Goal: Task Accomplishment & Management: Complete application form

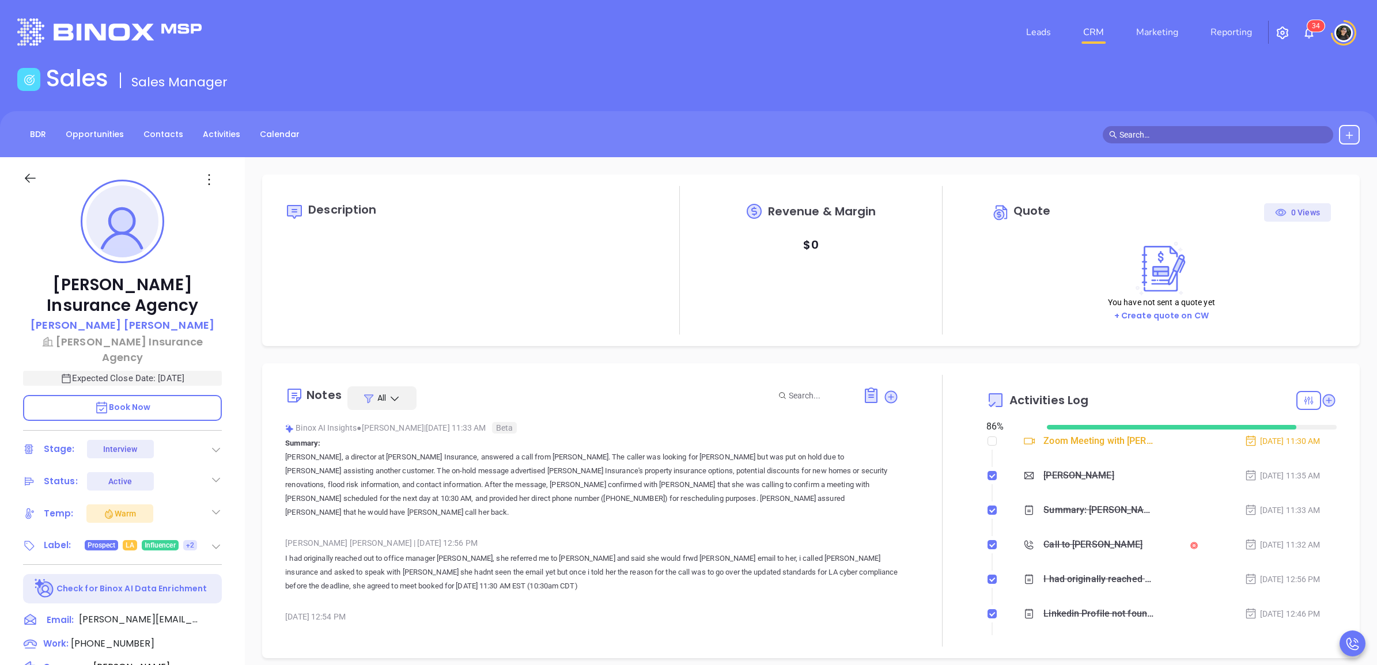
scroll to position [335, 0]
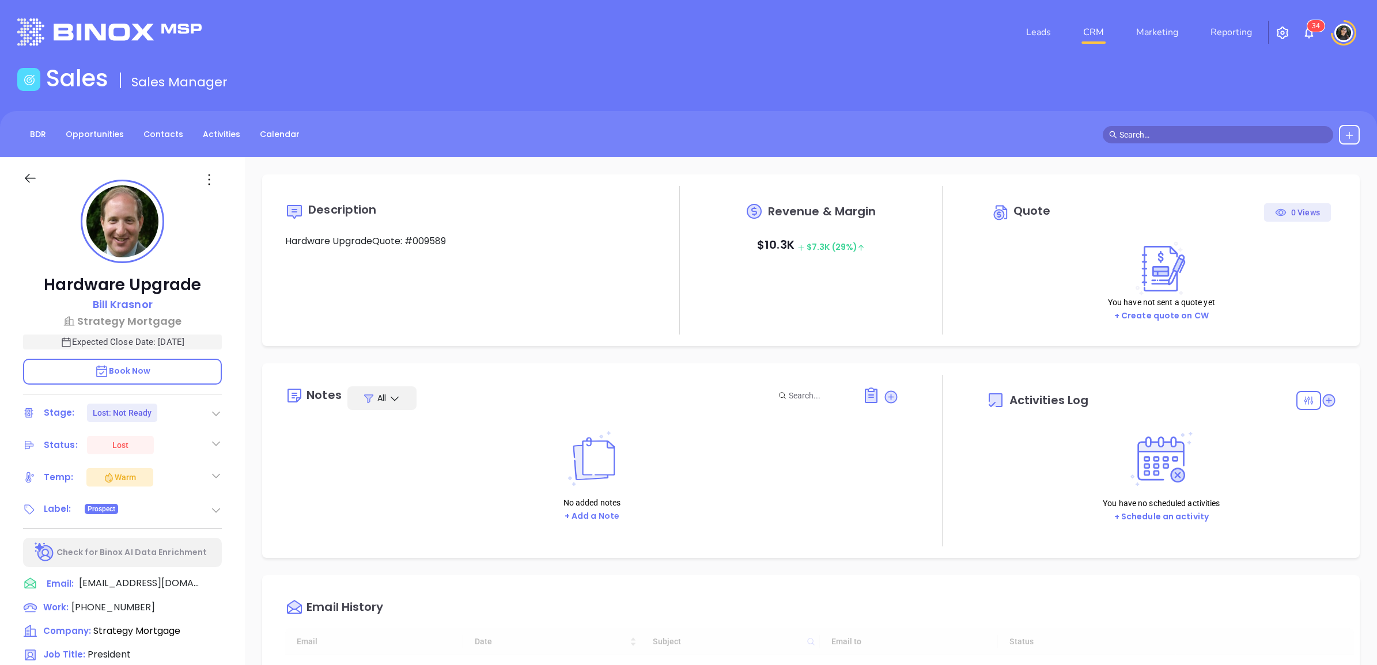
type input "[DATE]"
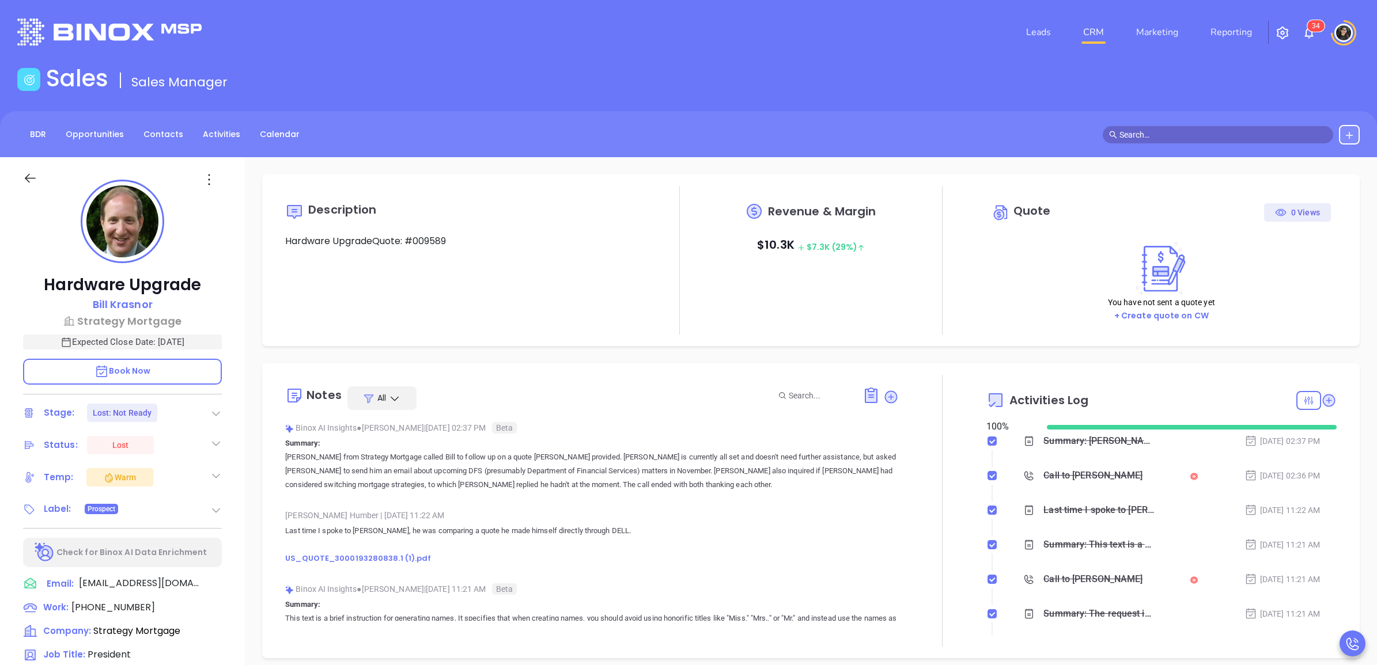
type input "[PERSON_NAME]"
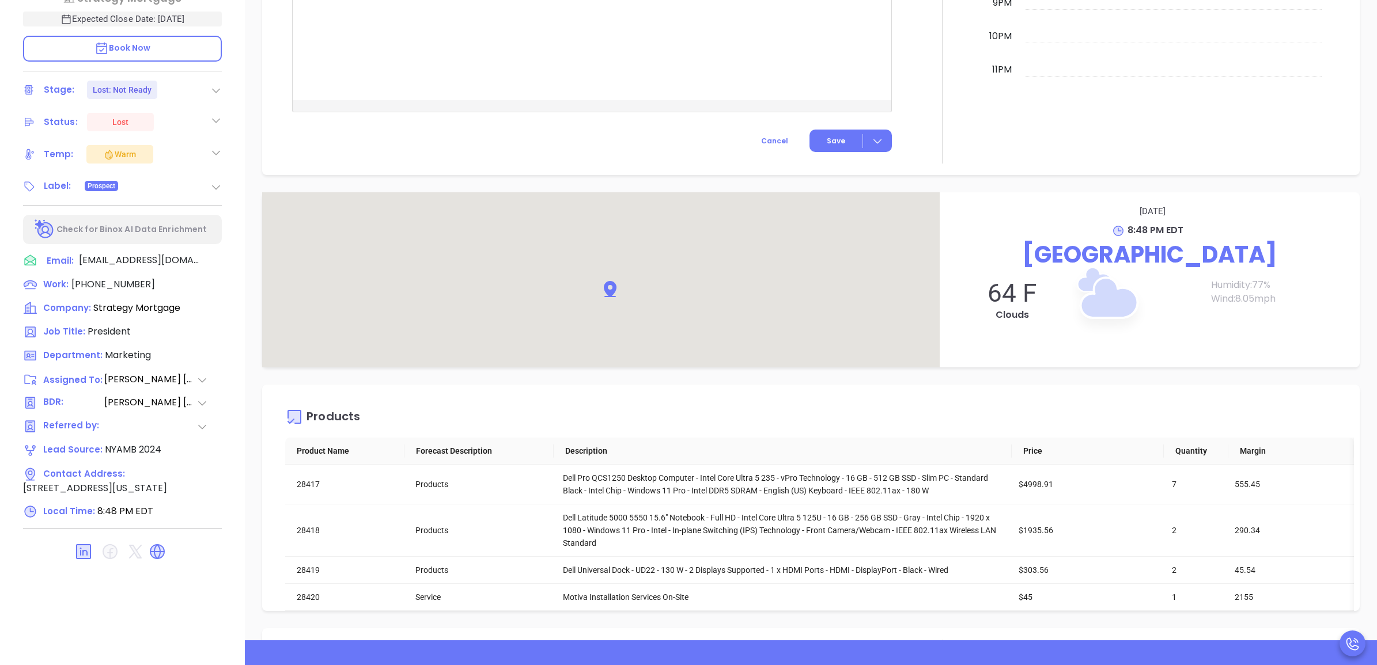
scroll to position [1409, 0]
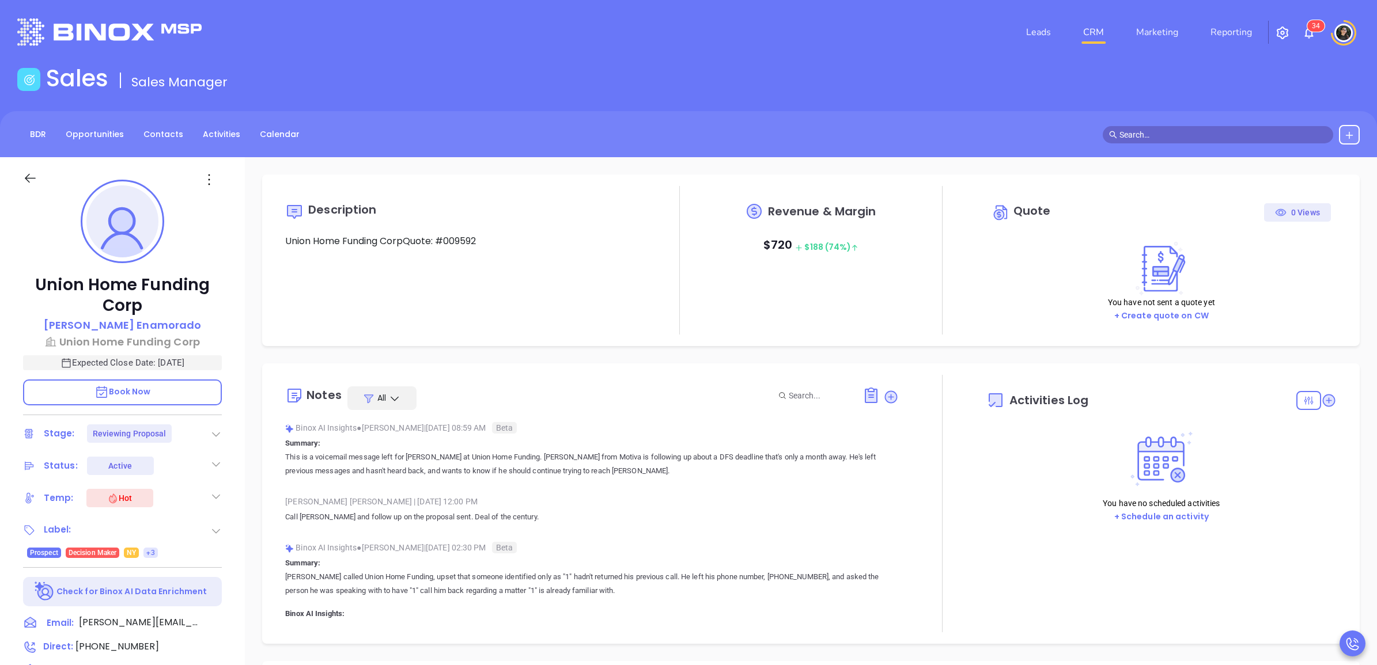
type input "[PERSON_NAME]"
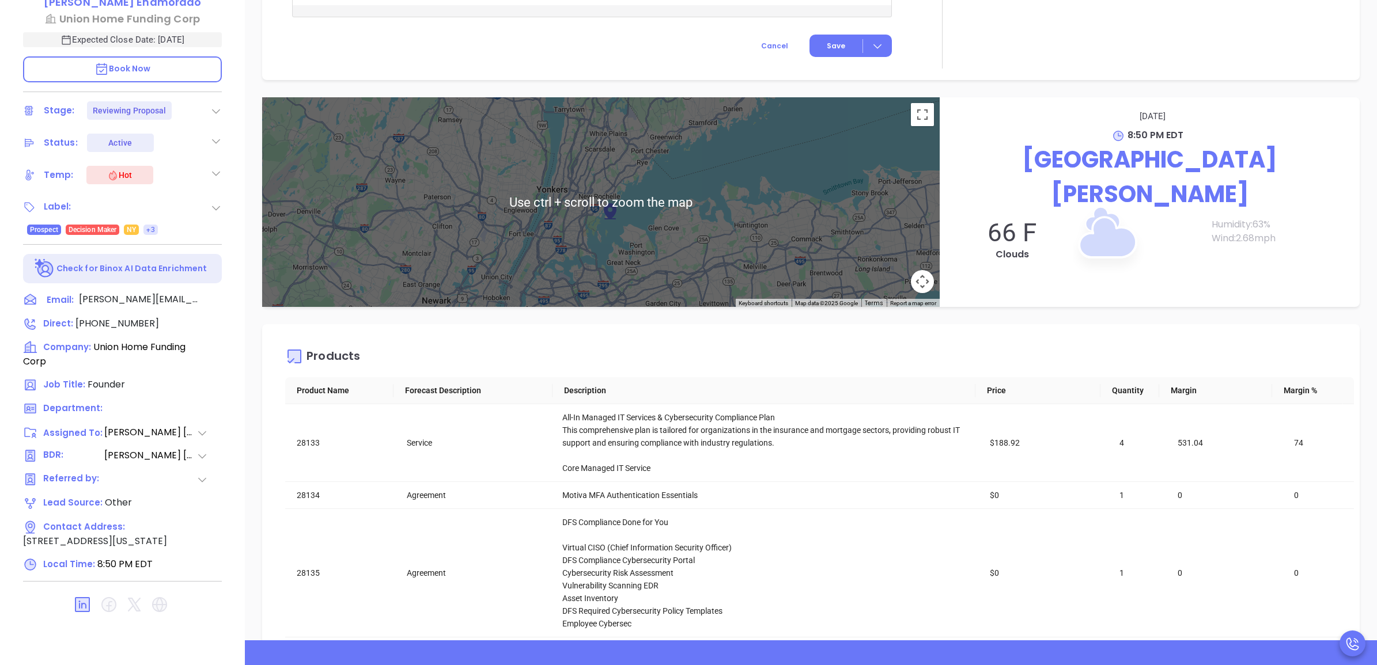
scroll to position [1723, 0]
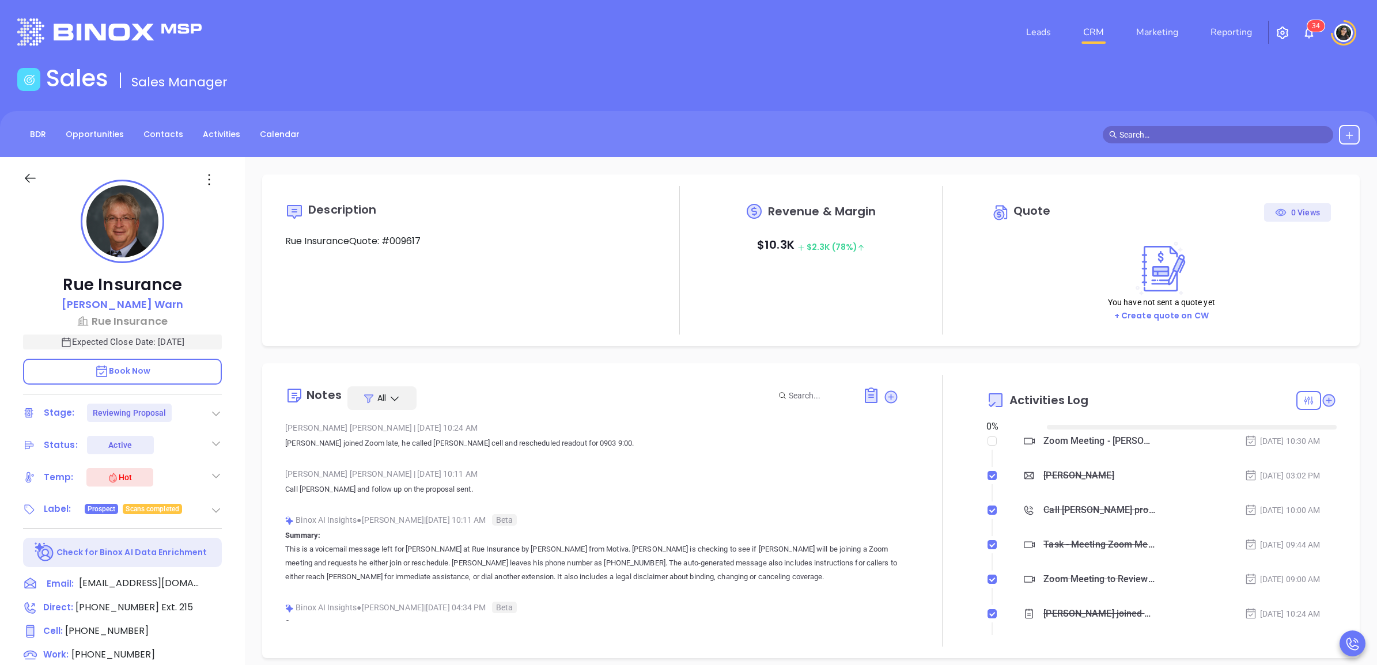
type input "[DATE]"
type input "[PERSON_NAME]"
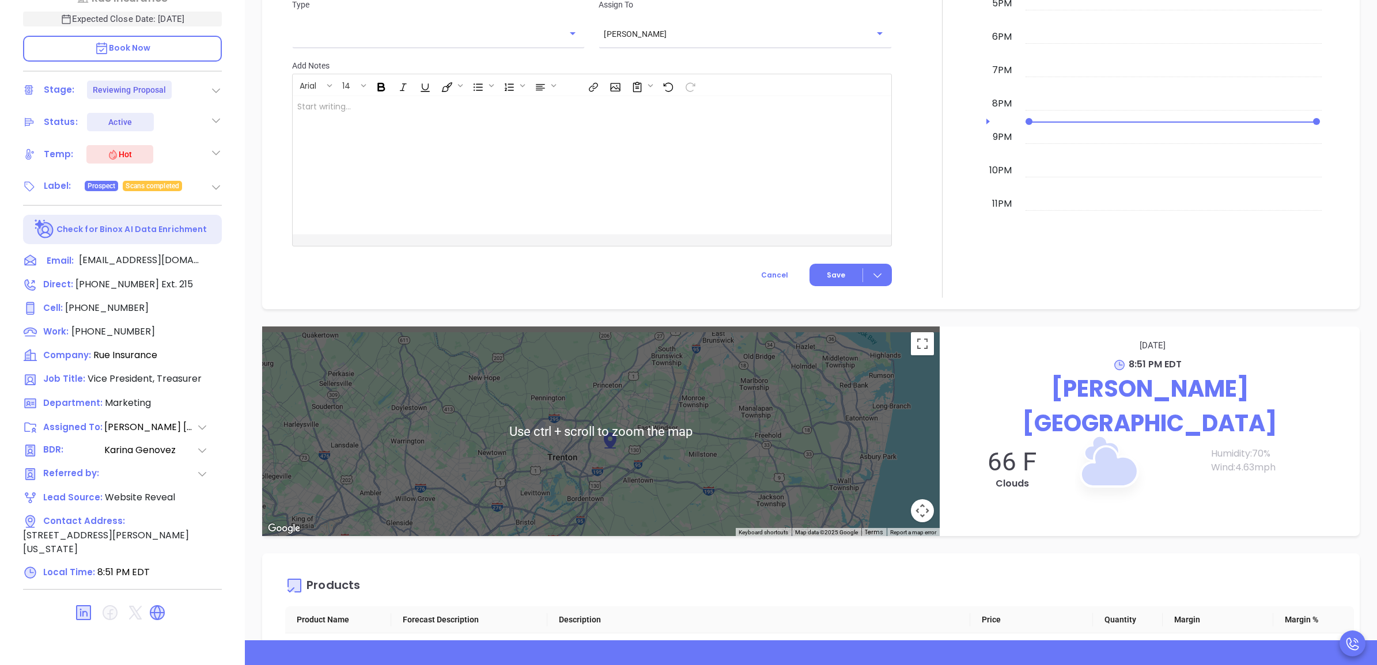
scroll to position [736, 0]
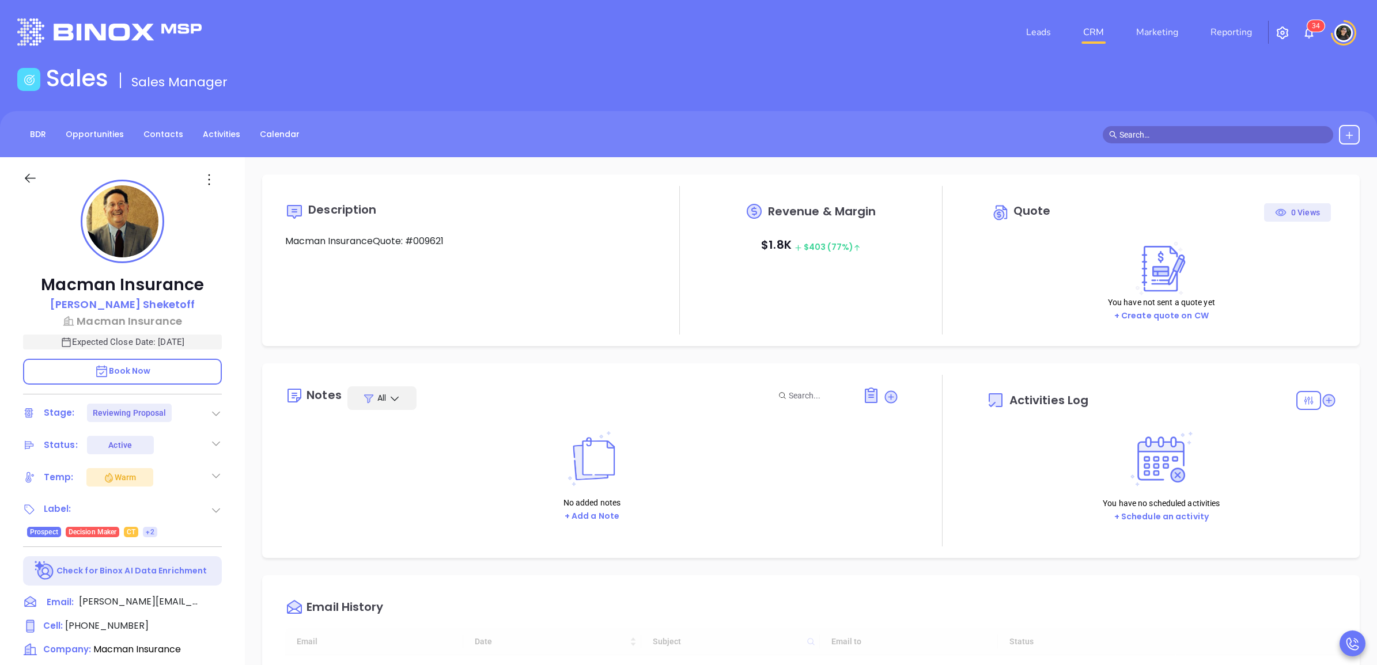
type input "[DATE]"
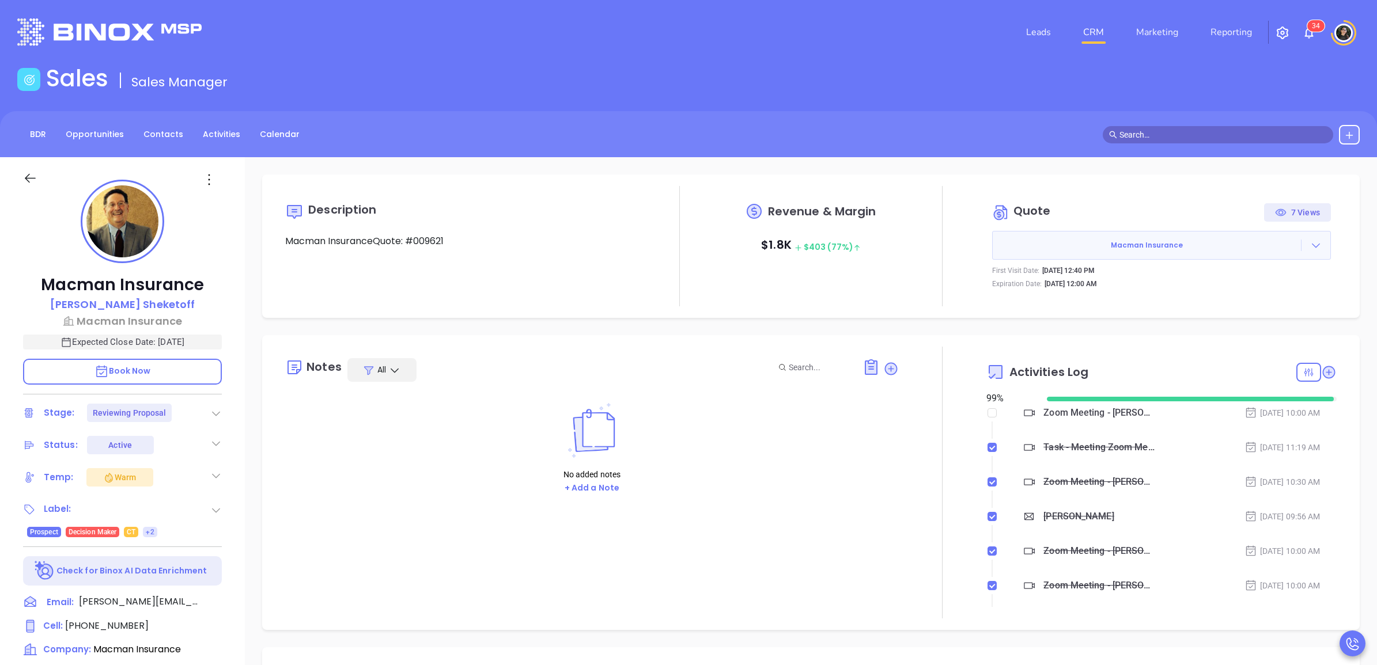
type input "[PERSON_NAME]"
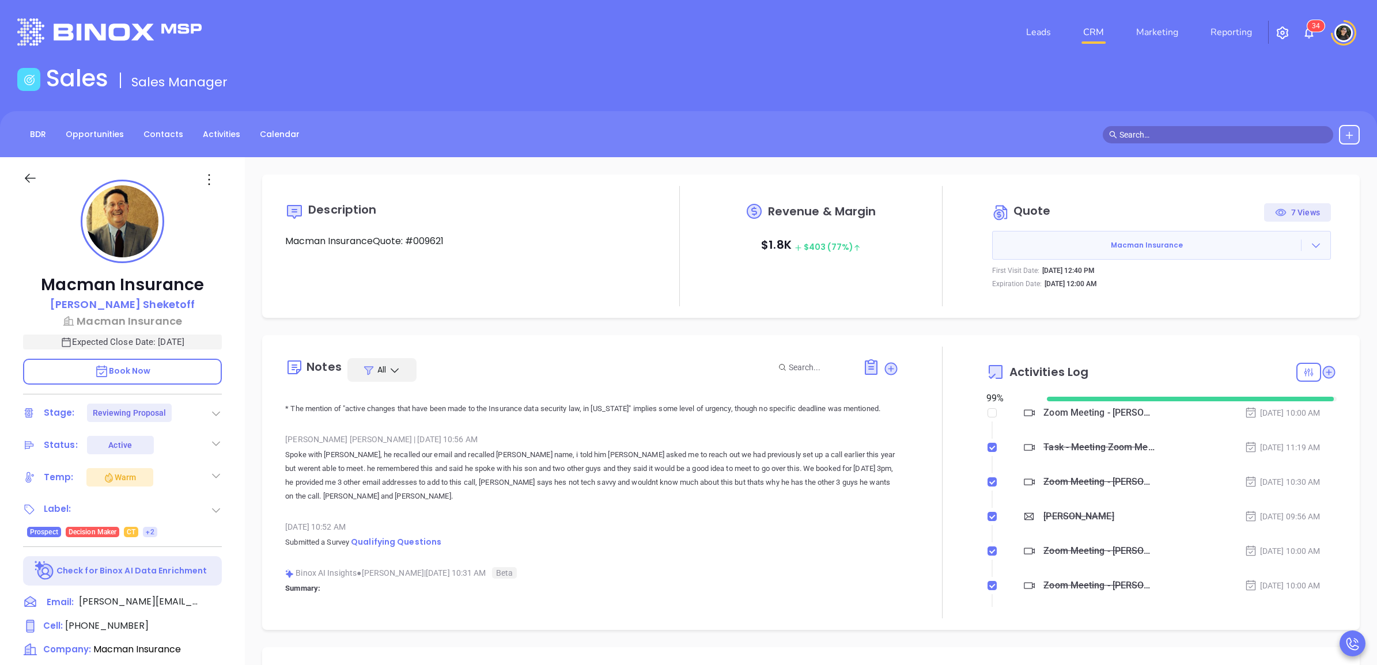
scroll to position [2952, 0]
click at [396, 517] on div "Aug 21, 2025 10:52 AM" at bounding box center [591, 525] width 613 height 17
click at [399, 517] on div "Aug 21, 2025 10:52 AM" at bounding box center [591, 525] width 613 height 17
click at [401, 535] on span "Qualifying Questions" at bounding box center [396, 541] width 90 height 12
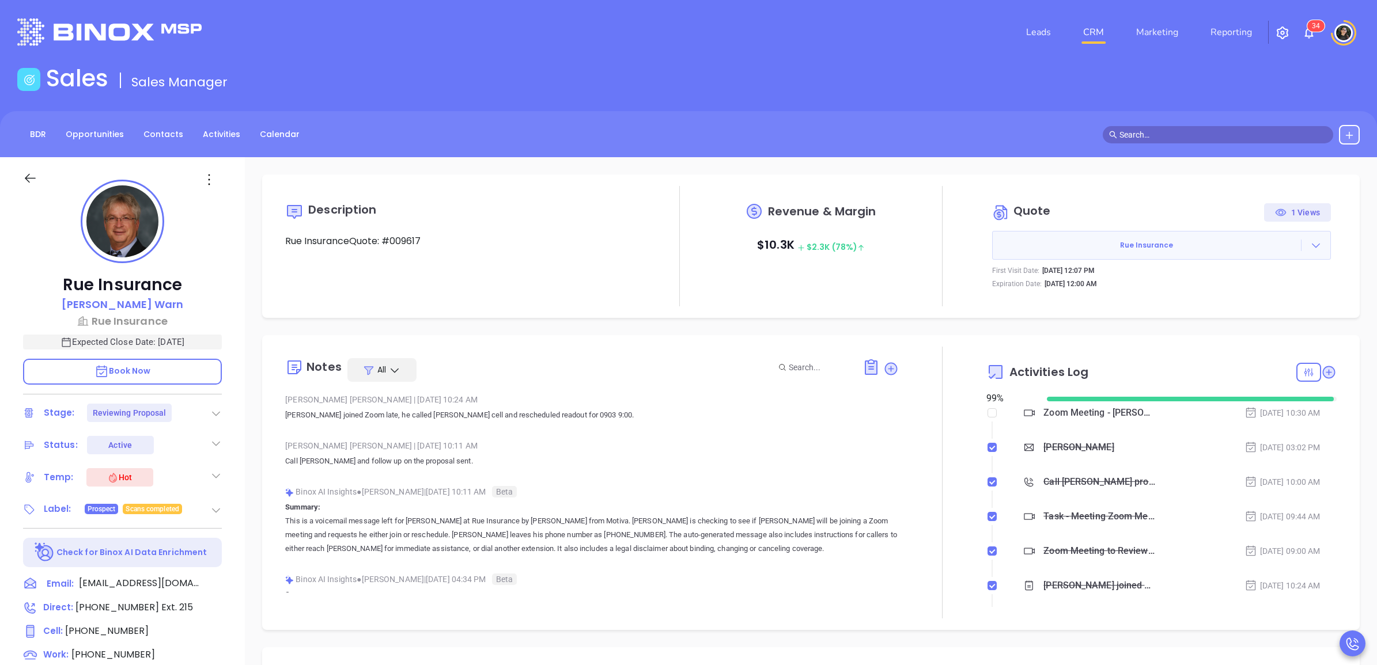
type input "[PERSON_NAME]"
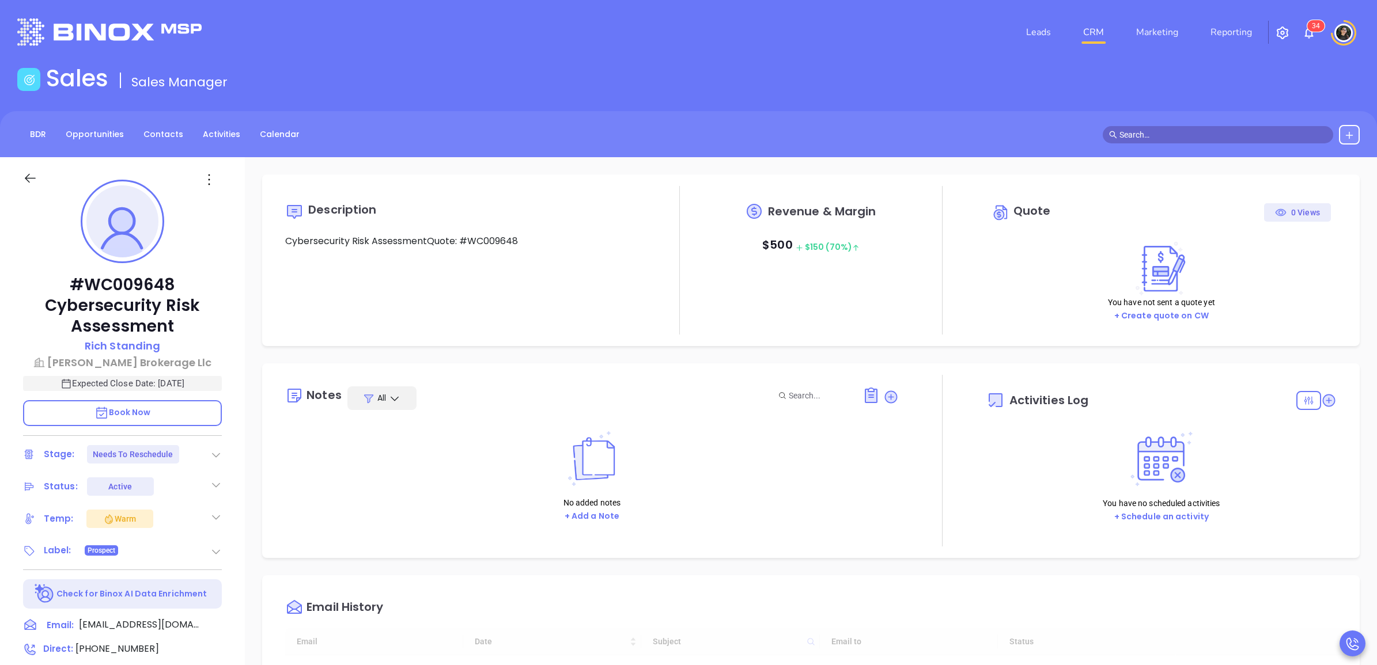
type input "[DATE]"
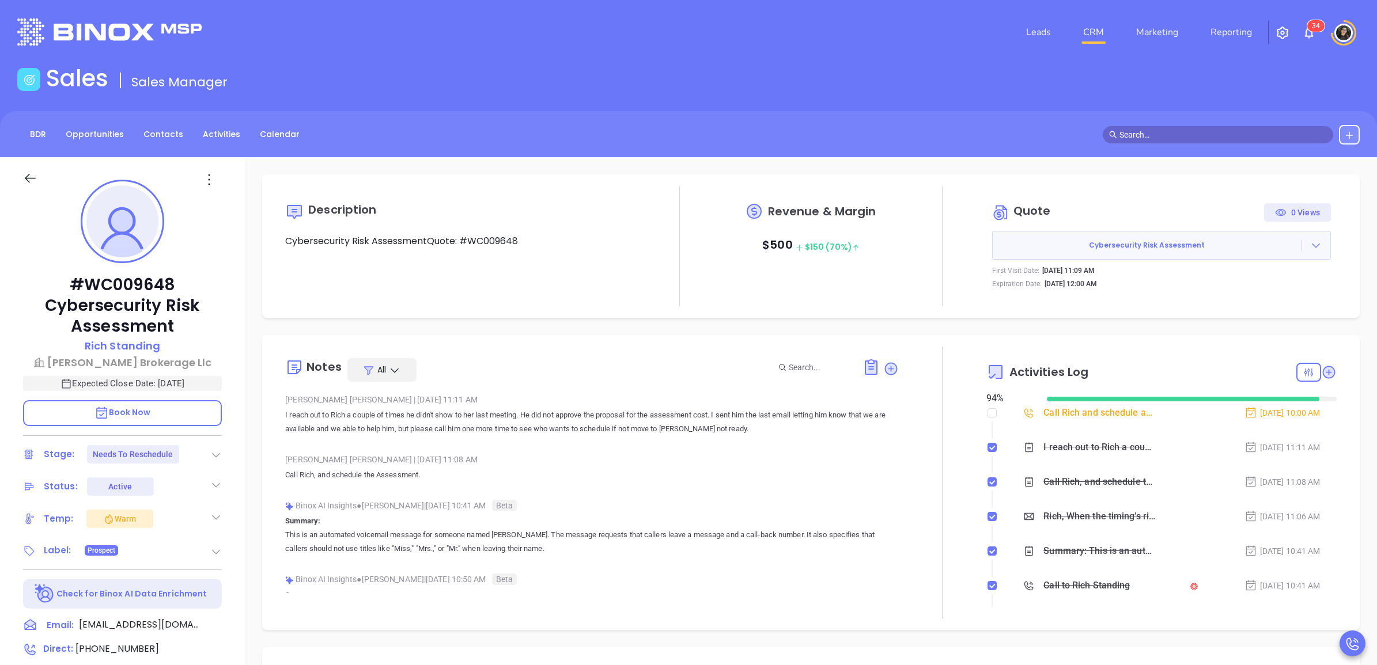
type input "[PERSON_NAME]"
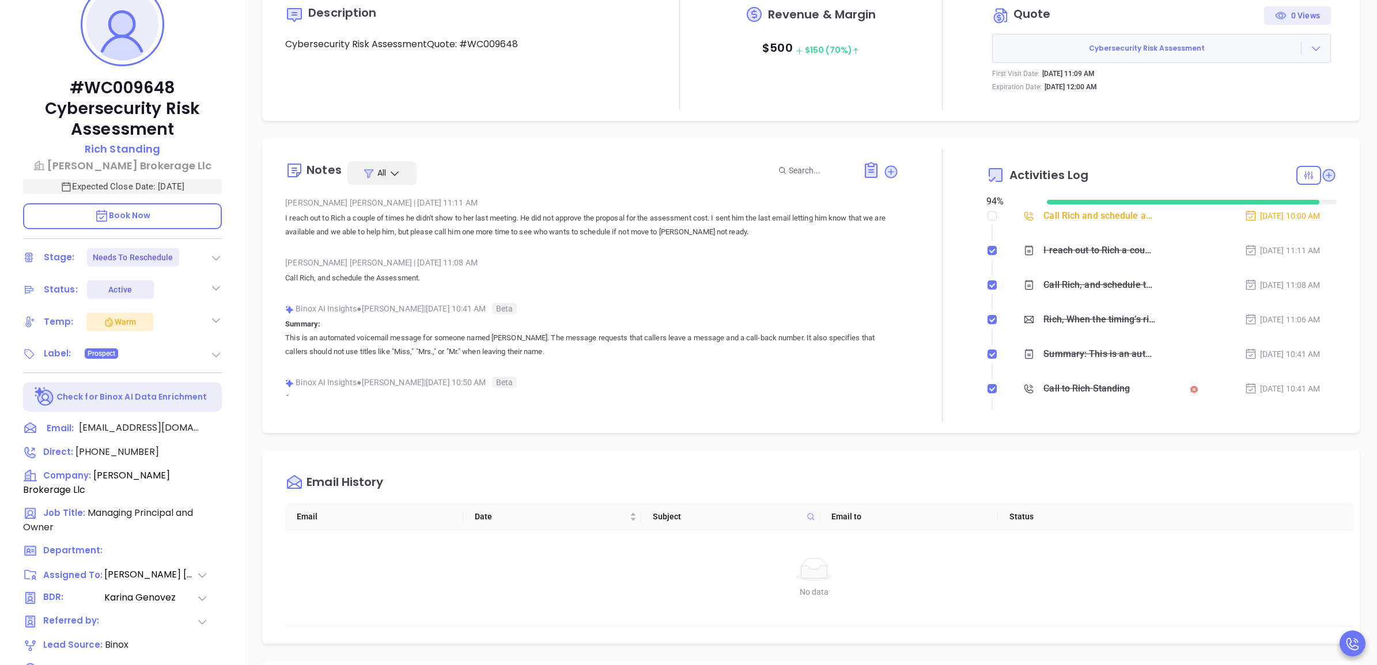
scroll to position [0, 0]
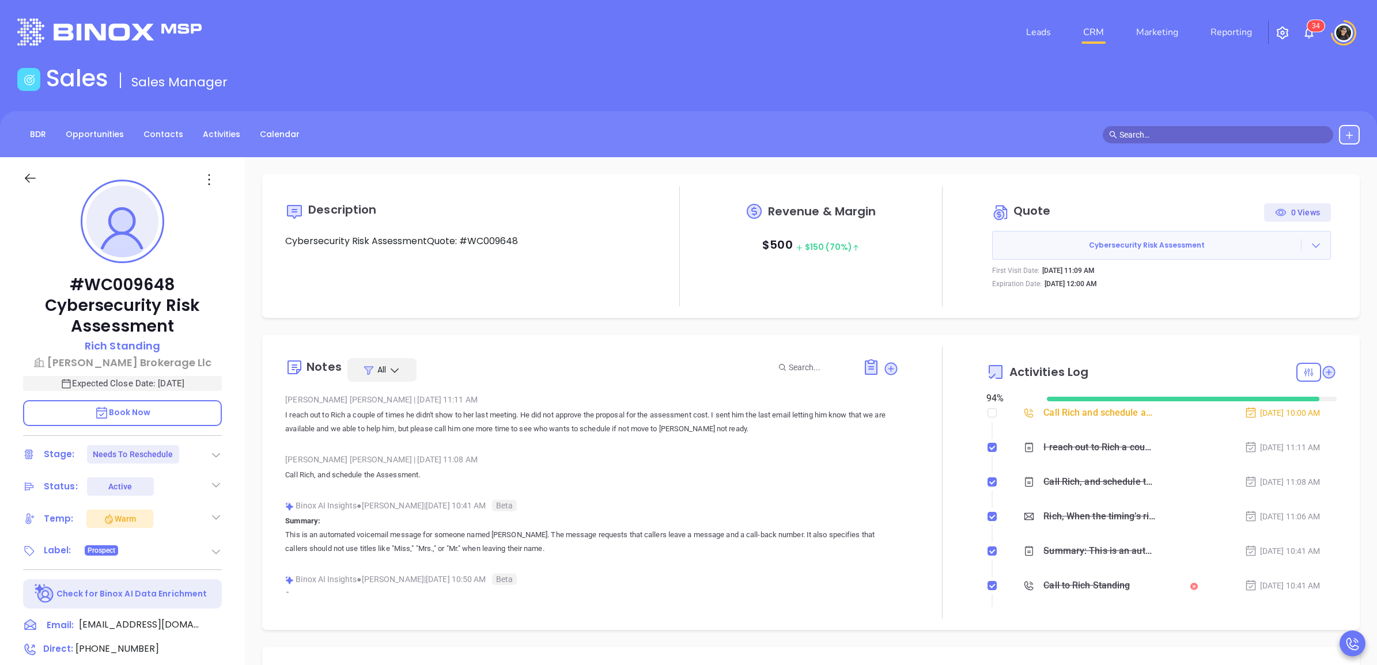
click at [1102, 33] on link "CRM" at bounding box center [1093, 32] width 30 height 23
